Goal: Information Seeking & Learning: Learn about a topic

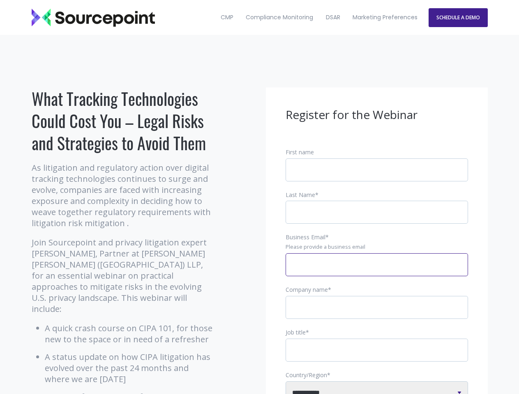
click at [377, 271] on input "Business Email *" at bounding box center [376, 264] width 182 height 23
